Goal: Information Seeking & Learning: Learn about a topic

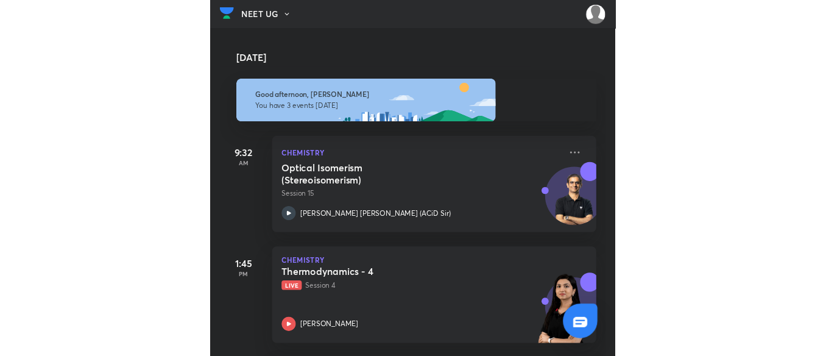
scroll to position [119, 0]
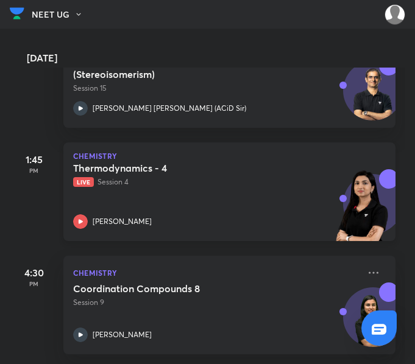
click at [206, 191] on div "Thermodynamics - 4 Live Session 4 Akansha Karnwal" at bounding box center [216, 195] width 286 height 67
